Goal: Transaction & Acquisition: Subscribe to service/newsletter

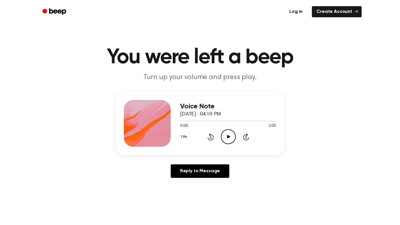
click at [302, 13] on link "Log in" at bounding box center [295, 11] width 25 height 13
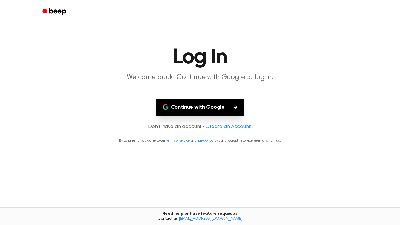
click at [229, 106] on button "Continue with Google" at bounding box center [200, 107] width 89 height 17
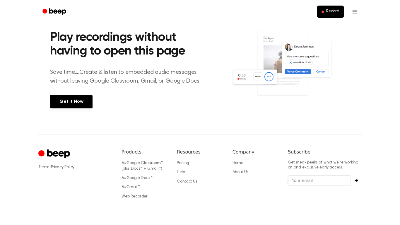
scroll to position [216, 0]
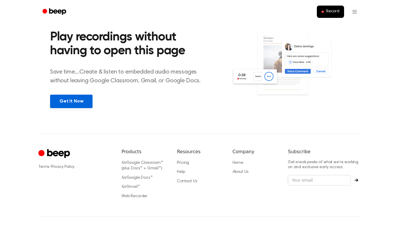
click at [61, 106] on link "Get It Now" at bounding box center [71, 101] width 42 height 13
